Goal: Transaction & Acquisition: Download file/media

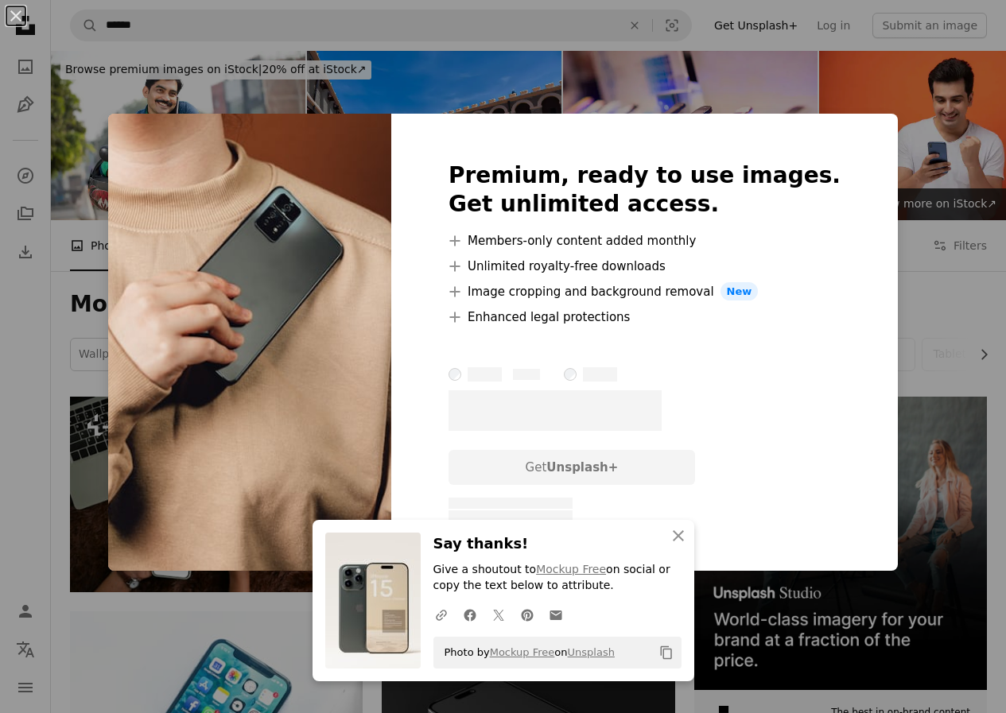
scroll to position [12702, 0]
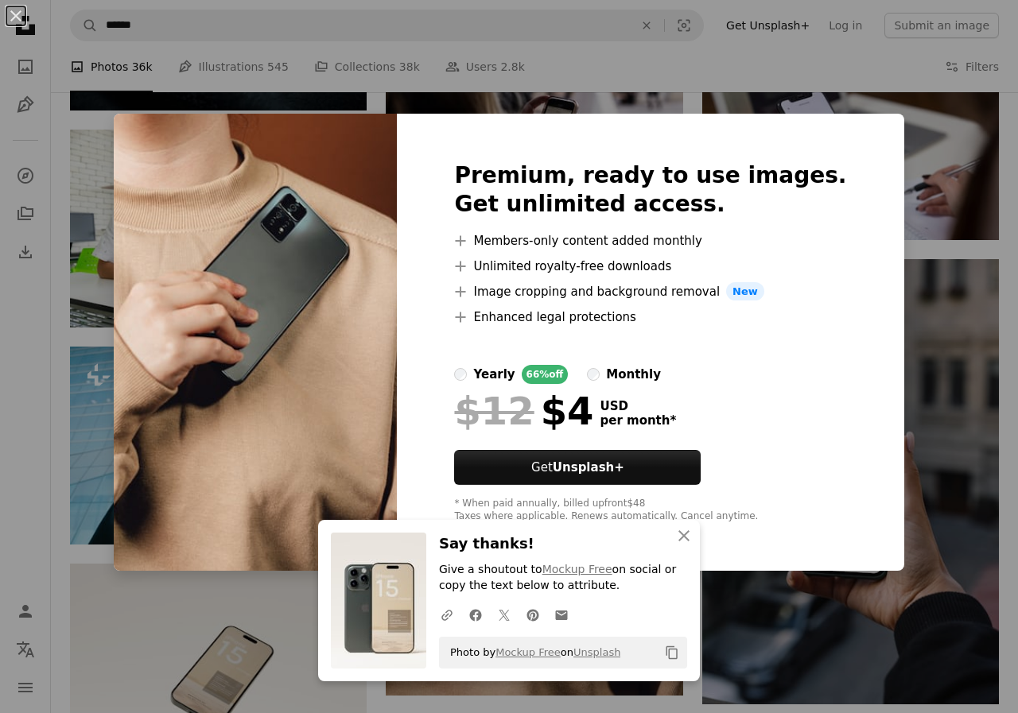
click at [930, 240] on div "An X shape An X shape Close Say thanks! Give a shoutout to Mockup Free on socia…" at bounding box center [509, 356] width 1018 height 713
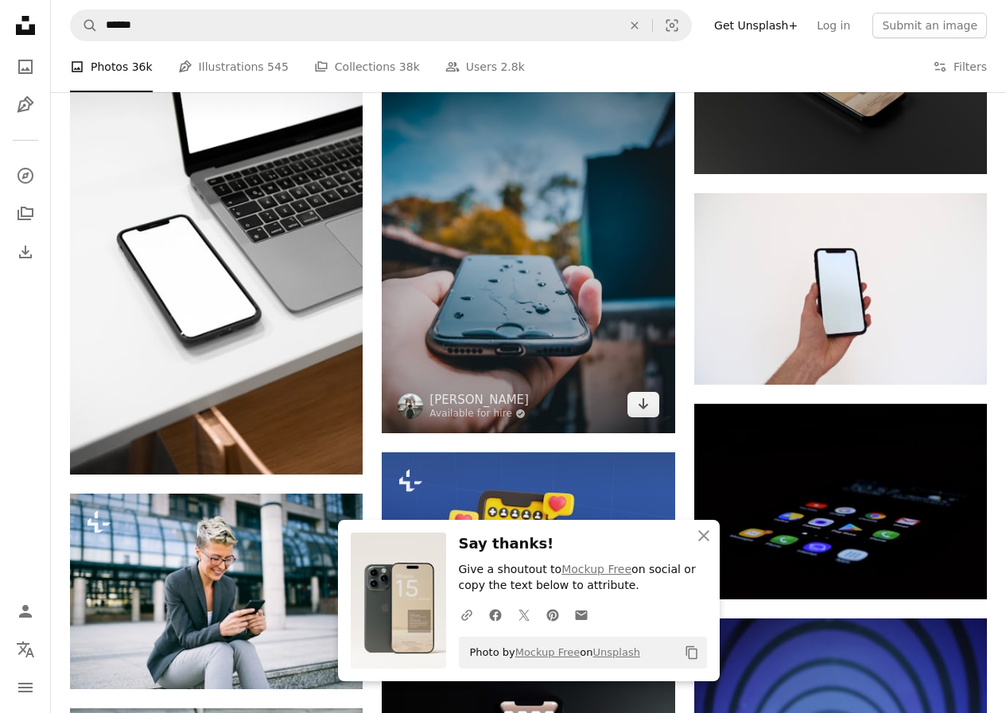
scroll to position [13497, 0]
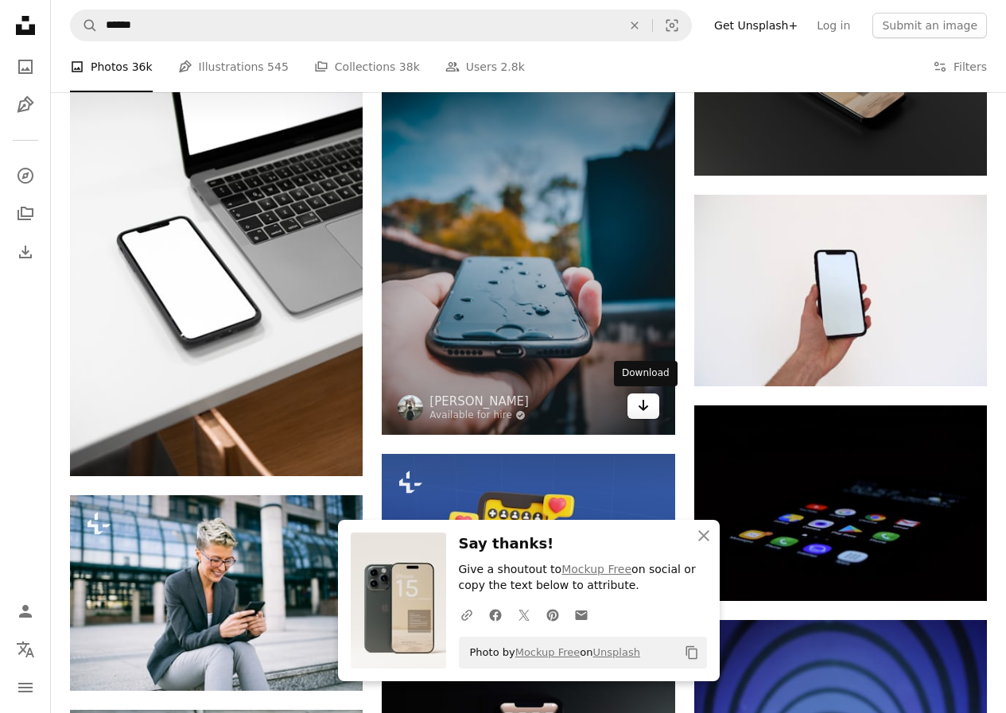
click at [637, 401] on icon "Arrow pointing down" at bounding box center [643, 405] width 13 height 19
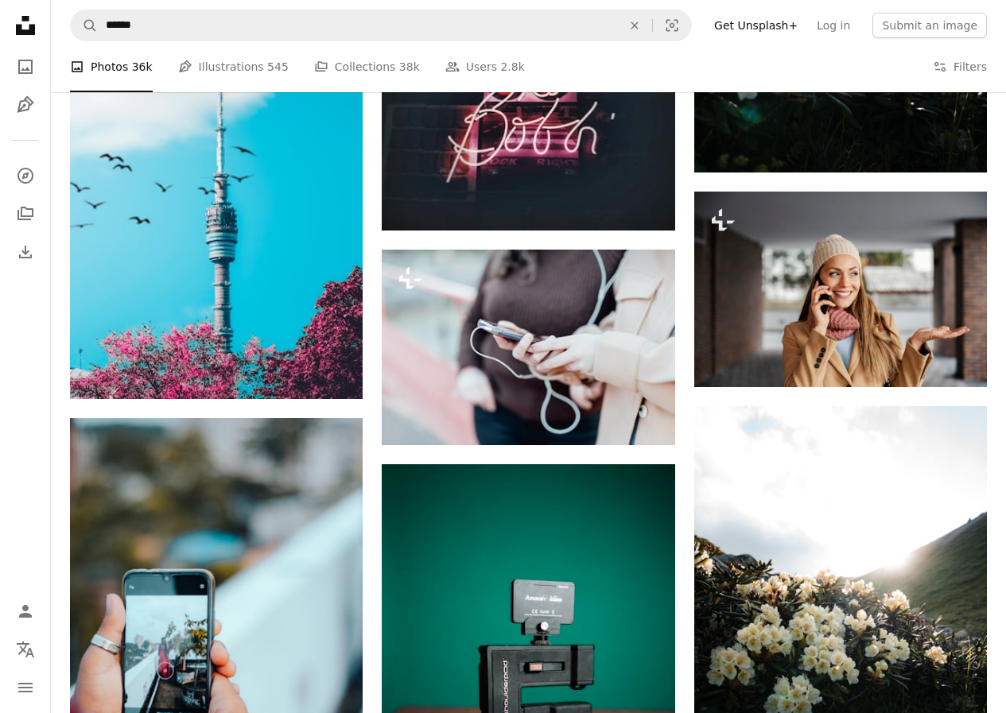
scroll to position [17792, 0]
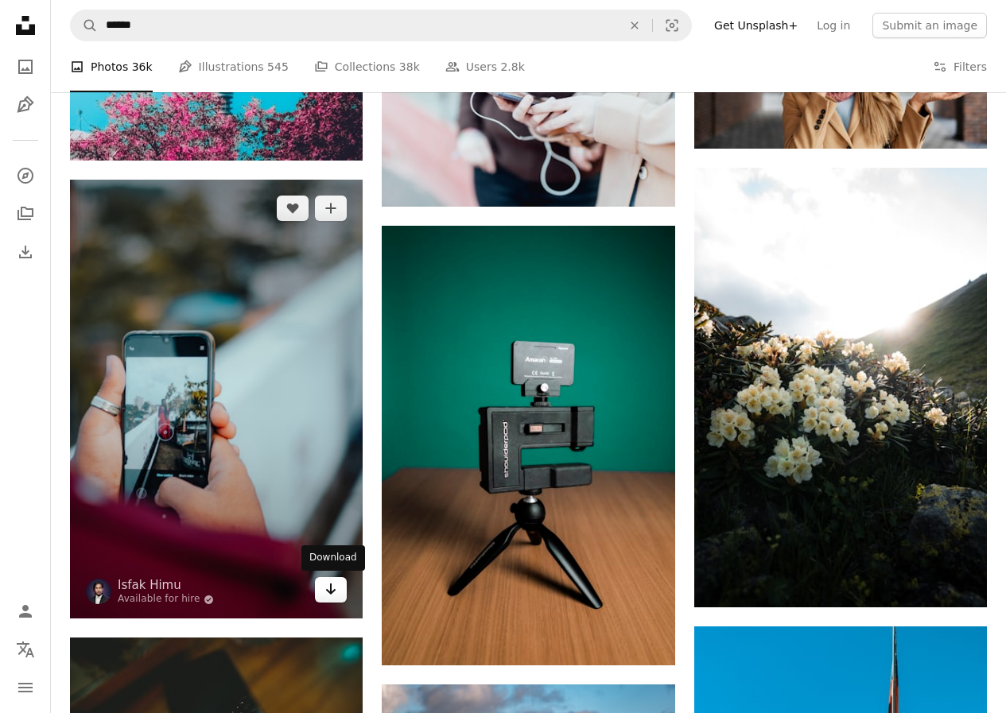
click at [328, 593] on icon "Arrow pointing down" at bounding box center [331, 589] width 13 height 19
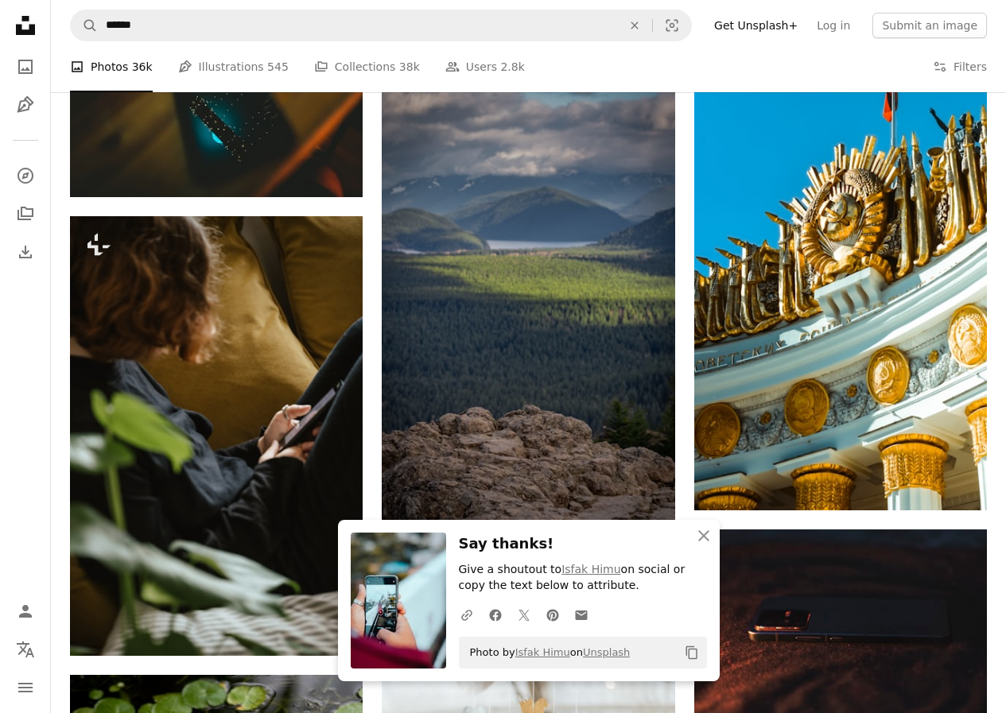
scroll to position [18269, 0]
